Goal: Find specific page/section: Find specific page/section

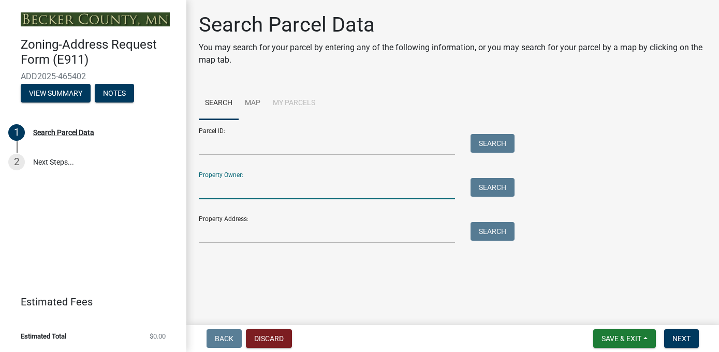
click at [220, 192] on input "Property Owner:" at bounding box center [327, 188] width 256 height 21
type input "[PERSON_NAME]"
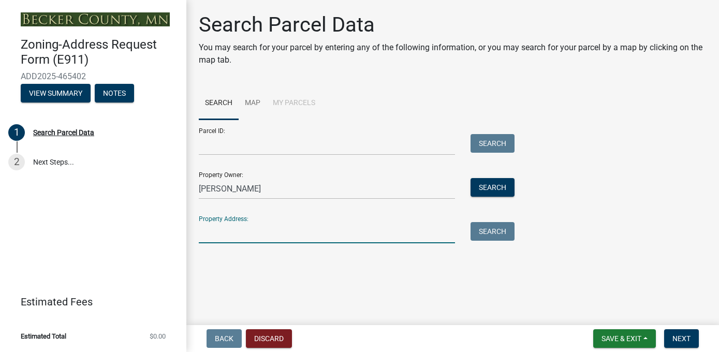
click at [237, 226] on input "Property Address:" at bounding box center [327, 232] width 256 height 21
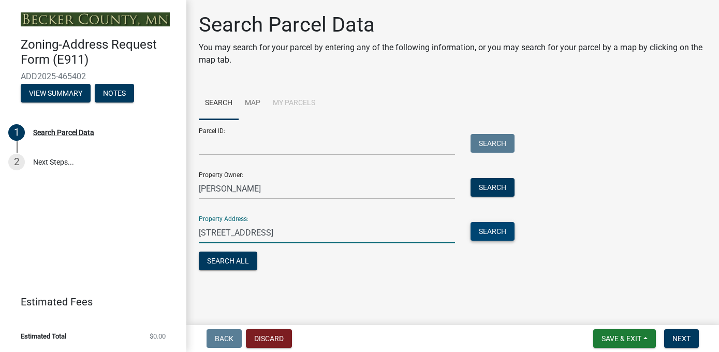
type input "[STREET_ADDRESS]"
click at [486, 233] on button "Search" at bounding box center [492, 231] width 44 height 19
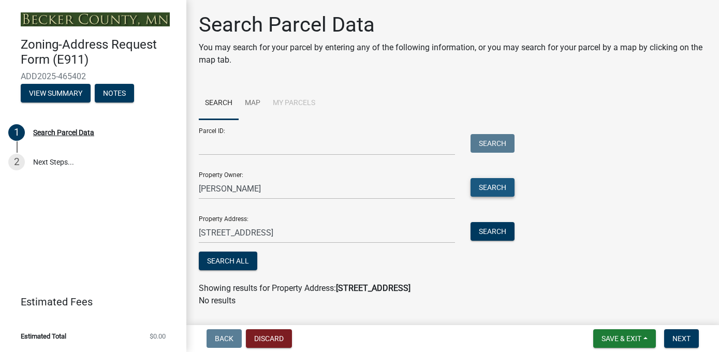
click at [494, 193] on button "Search" at bounding box center [492, 187] width 44 height 19
drag, startPoint x: 292, startPoint y: 231, endPoint x: 167, endPoint y: 222, distance: 125.0
click at [167, 222] on div "Zoning-Address Request Form (E911) ADD2025-465402 View Summary Notes 1 Search P…" at bounding box center [359, 176] width 719 height 352
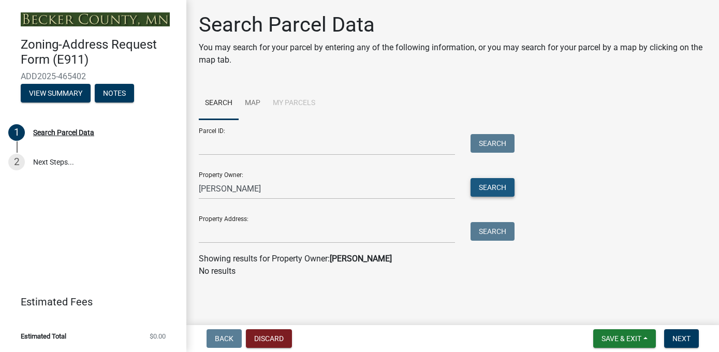
click at [493, 188] on button "Search" at bounding box center [492, 187] width 44 height 19
drag, startPoint x: 254, startPoint y: 190, endPoint x: 173, endPoint y: 188, distance: 80.7
click at [173, 188] on div "Zoning-Address Request Form (E911) ADD2025-465402 View Summary Notes 1 Search P…" at bounding box center [359, 176] width 719 height 352
type input "firewater properties"
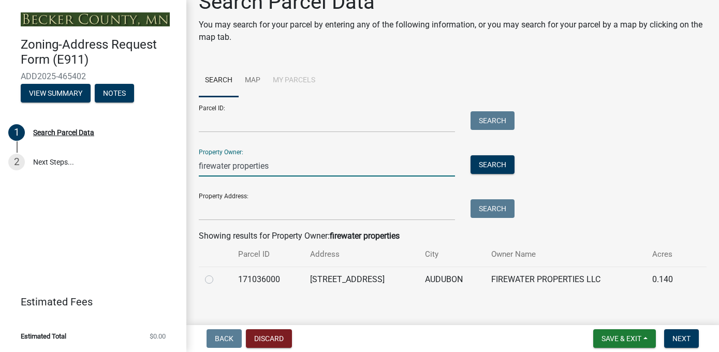
scroll to position [34, 0]
